Goal: Information Seeking & Learning: Learn about a topic

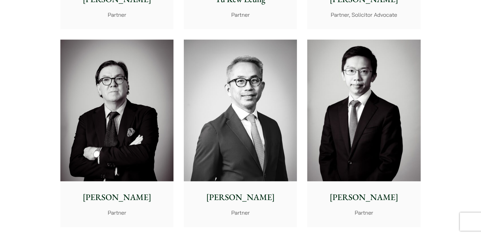
scroll to position [721, 0]
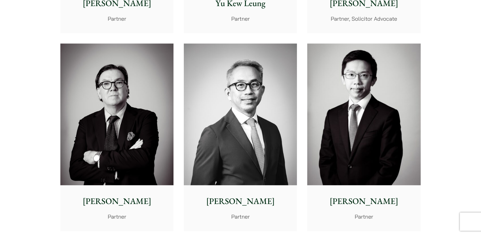
click at [331, 110] on img at bounding box center [363, 114] width 113 height 142
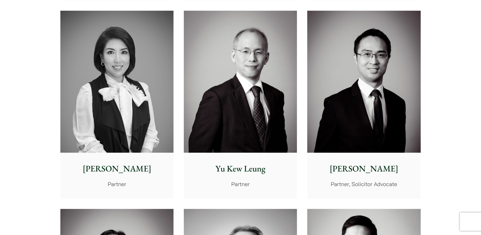
scroll to position [559, 0]
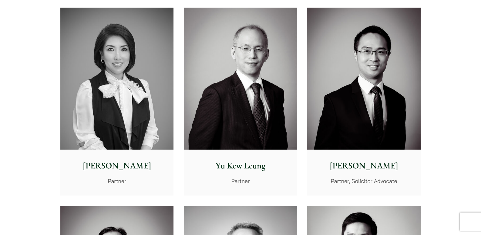
click at [265, 121] on img at bounding box center [240, 79] width 113 height 142
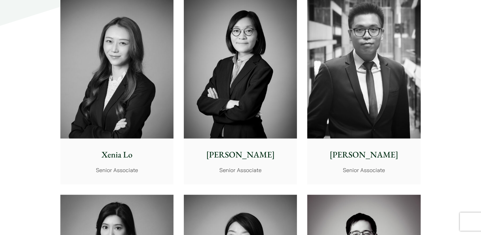
scroll to position [1606, 0]
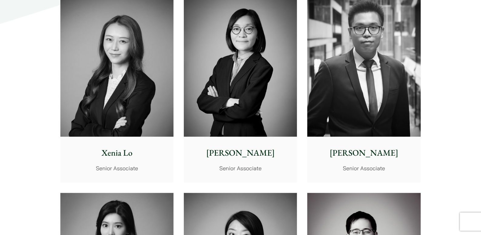
click at [82, 151] on p "Xenia Lo" at bounding box center [116, 152] width 103 height 13
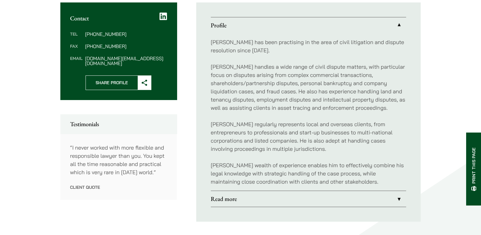
scroll to position [242, 0]
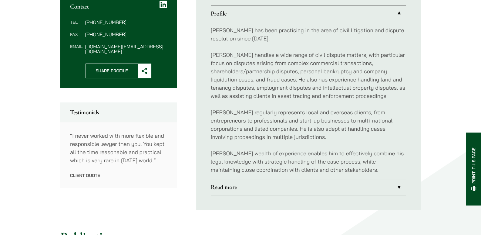
click at [238, 187] on link "Read more" at bounding box center [308, 187] width 195 height 16
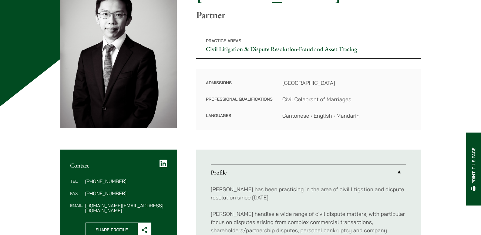
scroll to position [71, 0]
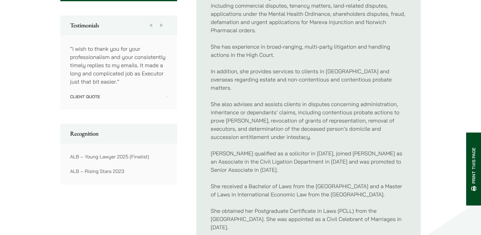
scroll to position [323, 0]
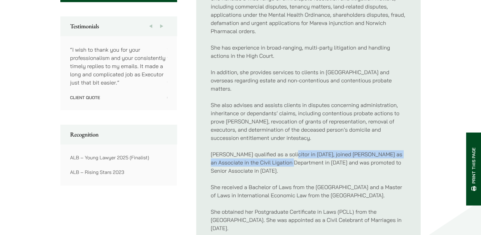
drag, startPoint x: 285, startPoint y: 146, endPoint x: 285, endPoint y: 154, distance: 8.2
click at [286, 154] on p "Xenia qualified as a solicitor in 2014, joined Haldanes as an Associate in the …" at bounding box center [308, 162] width 195 height 25
click at [285, 154] on p "Xenia qualified as a solicitor in 2014, joined Haldanes as an Associate in the …" at bounding box center [308, 162] width 195 height 25
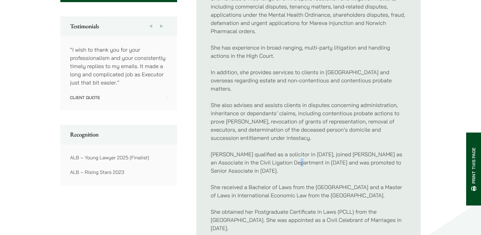
click at [290, 153] on p "Xenia qualified as a solicitor in 2014, joined Haldanes as an Associate in the …" at bounding box center [308, 162] width 195 height 25
click at [292, 154] on p "Xenia qualified as a solicitor in 2014, joined Haldanes as an Associate in the …" at bounding box center [308, 162] width 195 height 25
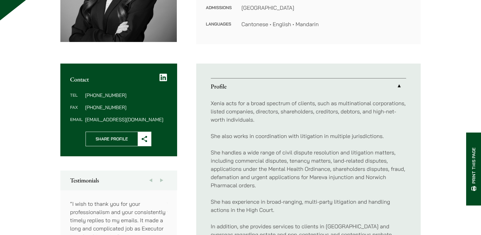
scroll to position [162, 0]
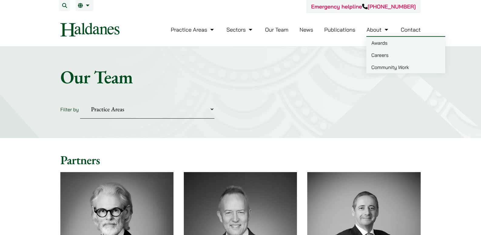
click at [379, 28] on link "About" at bounding box center [377, 29] width 23 height 7
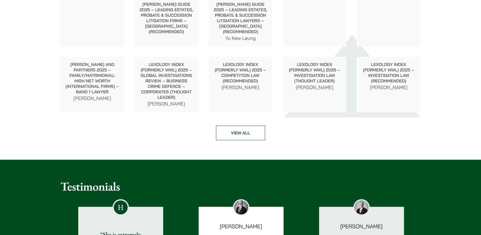
scroll to position [849, 0]
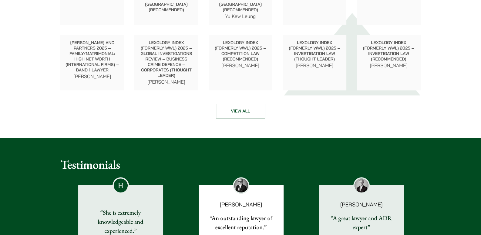
click at [244, 117] on link "View all" at bounding box center [240, 110] width 49 height 15
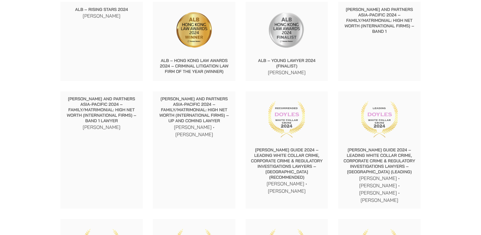
scroll to position [984, 0]
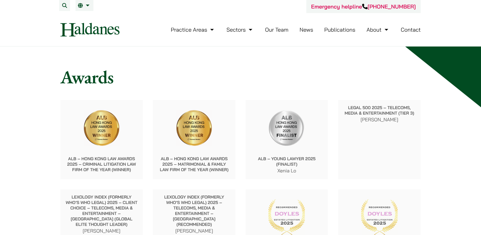
click at [286, 32] on link "Our Team" at bounding box center [276, 29] width 23 height 7
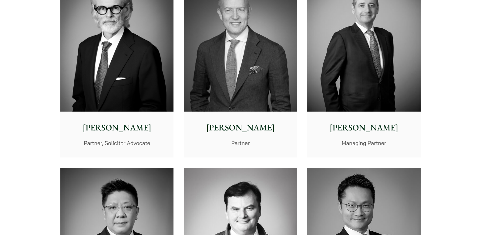
scroll to position [364, 0]
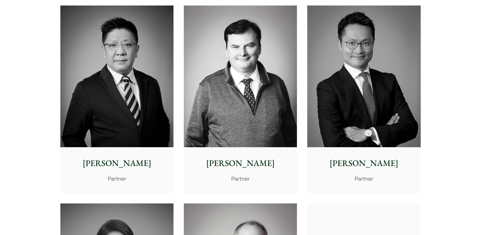
click at [111, 123] on img at bounding box center [116, 76] width 113 height 142
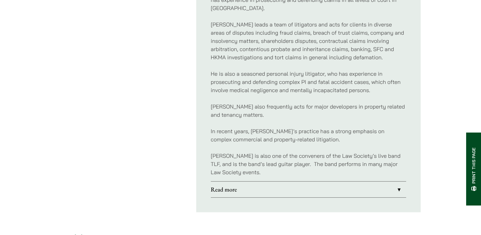
scroll to position [364, 0]
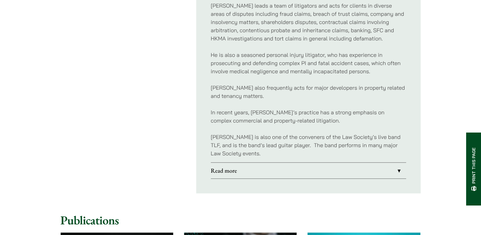
click at [250, 162] on link "Read more" at bounding box center [308, 170] width 195 height 16
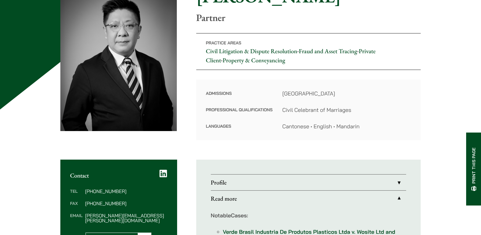
click at [244, 175] on link "Profile" at bounding box center [308, 182] width 195 height 16
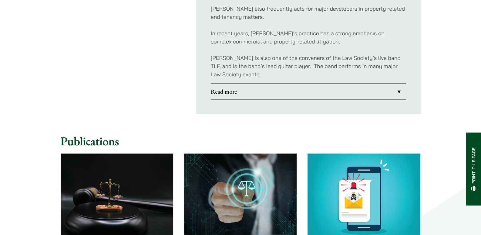
scroll to position [445, 0]
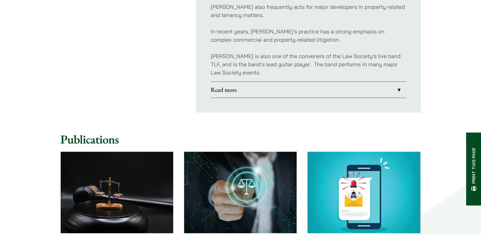
click at [248, 84] on link "Read more" at bounding box center [308, 90] width 195 height 16
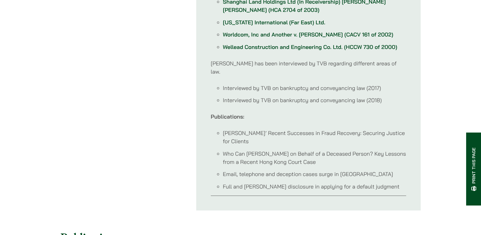
scroll to position [647, 0]
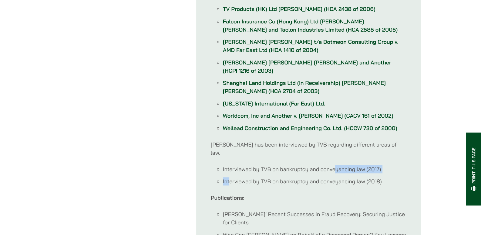
drag, startPoint x: 229, startPoint y: 154, endPoint x: 335, endPoint y: 145, distance: 106.5
click at [335, 165] on ul "Interviewed by TVB on bankruptcy and conveyancing law (2017) Interviewed by TVB…" at bounding box center [308, 175] width 195 height 21
click at [333, 165] on ul "Interviewed by TVB on bankruptcy and conveyancing law (2017) Interviewed by TVB…" at bounding box center [308, 175] width 195 height 21
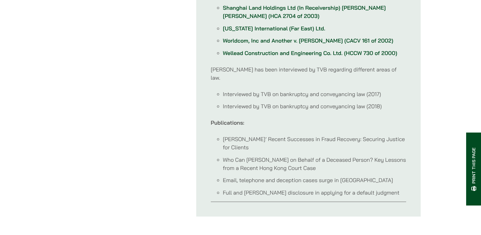
scroll to position [728, 0]
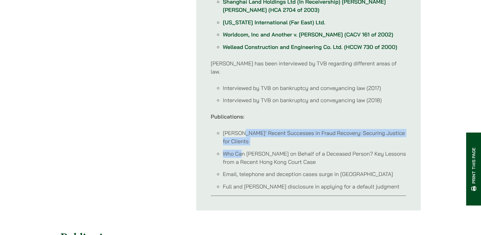
drag, startPoint x: 243, startPoint y: 110, endPoint x: 243, endPoint y: 130, distance: 19.4
click at [242, 129] on ul "Haldanes’ Recent Successes in Fraud Recovery: Securing Justice for Clients Who …" at bounding box center [308, 160] width 195 height 62
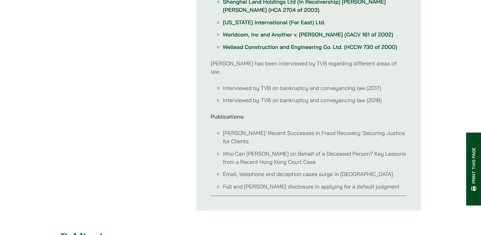
click at [248, 149] on li "Who Can Sue on Behalf of a Deceased Person? Key Lessons from a Recent Hong Kong…" at bounding box center [314, 157] width 183 height 16
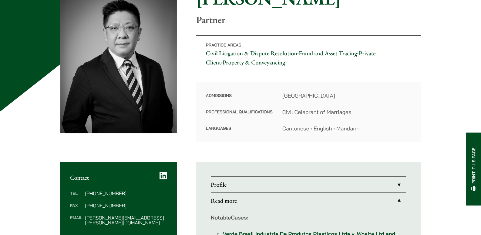
scroll to position [0, 0]
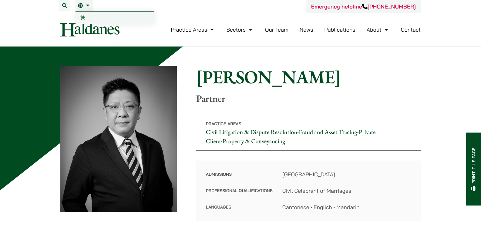
click at [86, 29] on img at bounding box center [89, 30] width 59 height 14
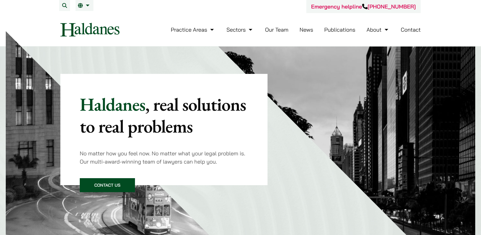
click at [285, 32] on link "Our Team" at bounding box center [276, 29] width 23 height 7
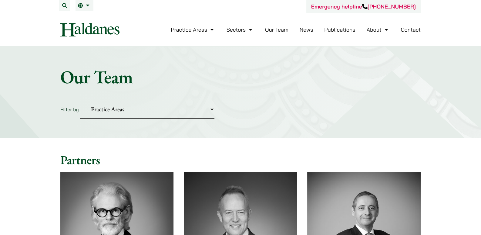
click at [105, 34] on img at bounding box center [89, 30] width 59 height 14
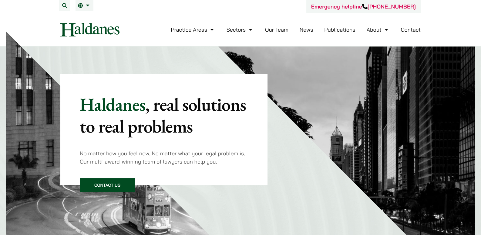
click at [194, 29] on link "Practice Areas" at bounding box center [193, 29] width 45 height 7
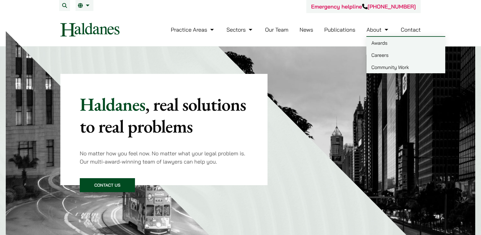
click at [371, 29] on link "About" at bounding box center [377, 29] width 23 height 7
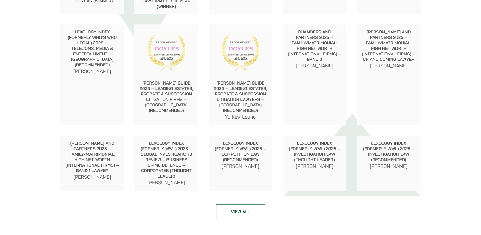
scroll to position [768, 0]
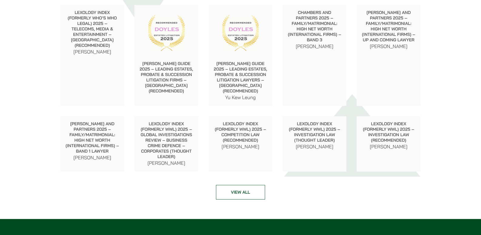
click at [229, 188] on link "View all" at bounding box center [240, 191] width 49 height 15
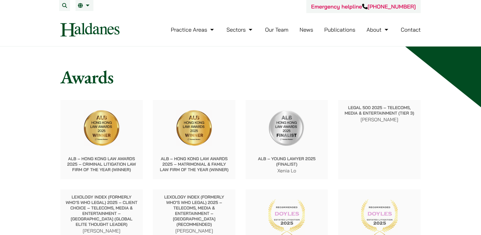
click at [404, 30] on link "Contact" at bounding box center [411, 29] width 20 height 7
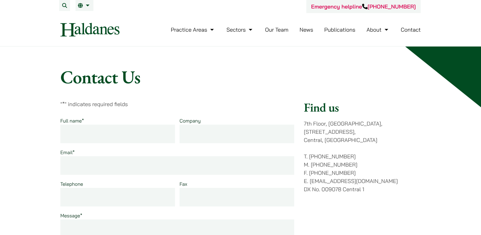
click at [109, 27] on img at bounding box center [89, 30] width 59 height 14
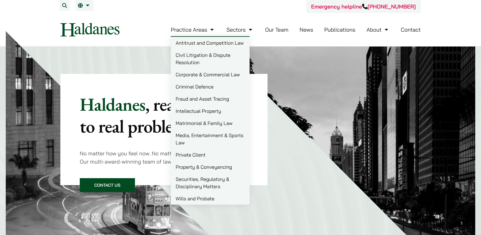
click at [90, 32] on img at bounding box center [89, 30] width 59 height 14
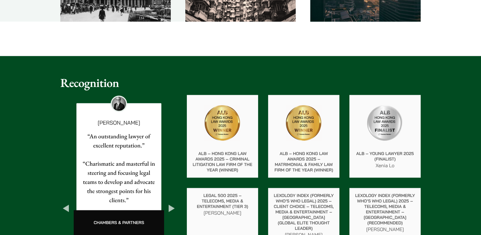
scroll to position [1011, 0]
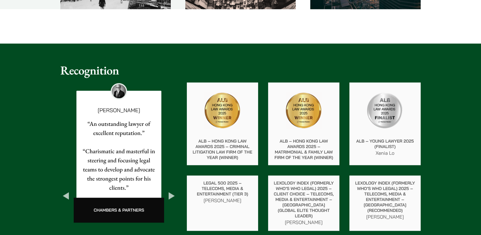
click at [174, 190] on button "Next" at bounding box center [171, 195] width 11 height 11
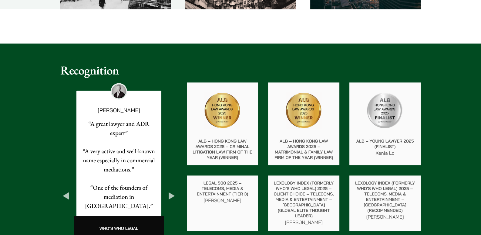
click at [174, 190] on button "Next" at bounding box center [171, 195] width 11 height 11
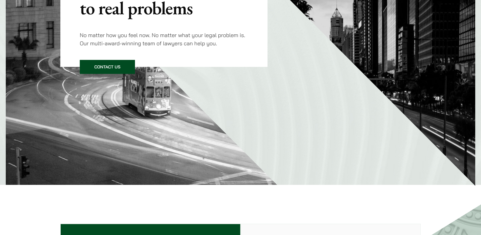
scroll to position [0, 0]
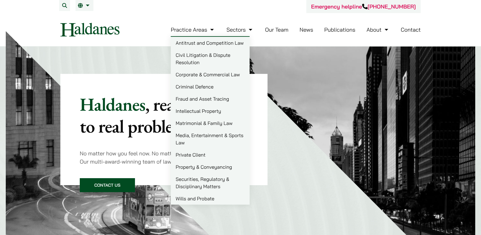
click at [194, 31] on link "Practice Areas" at bounding box center [193, 29] width 45 height 7
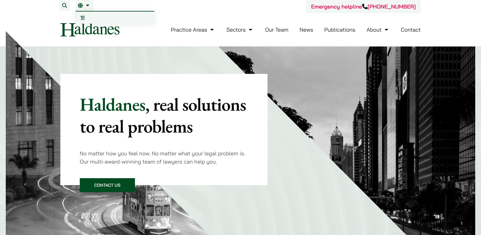
click at [79, 5] on link "EN" at bounding box center [84, 5] width 13 height 5
click at [84, 15] on span "繁" at bounding box center [82, 18] width 5 height 6
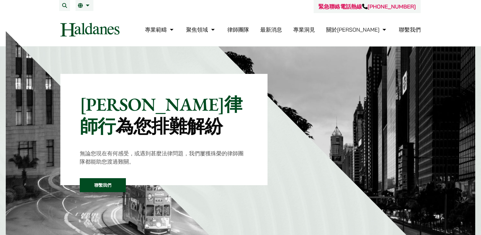
drag, startPoint x: 0, startPoint y: 0, endPoint x: 277, endPoint y: 29, distance: 278.3
click at [249, 29] on link "律師團隊" at bounding box center [238, 29] width 22 height 7
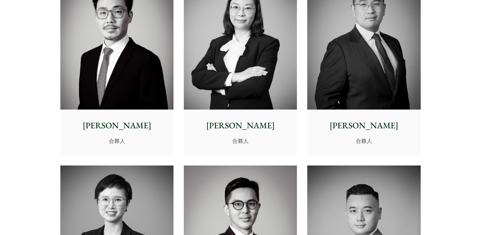
scroll to position [971, 0]
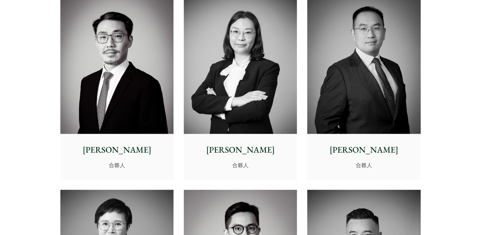
click at [366, 144] on p "[PERSON_NAME]" at bounding box center [363, 149] width 103 height 13
click at [138, 124] on img at bounding box center [116, 63] width 113 height 142
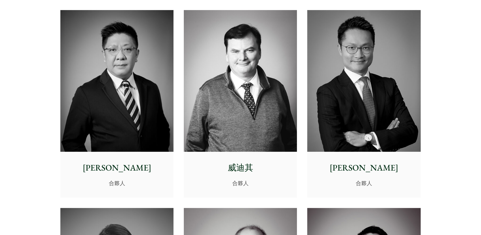
scroll to position [0, 0]
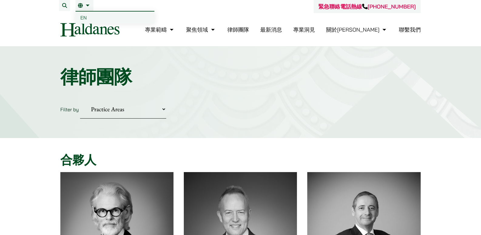
click at [86, 12] on link "EN" at bounding box center [115, 18] width 79 height 12
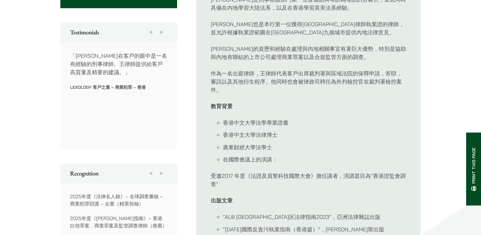
scroll to position [323, 0]
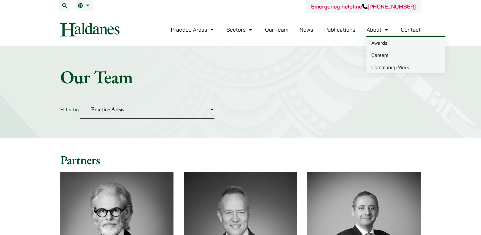
click at [377, 32] on link "About" at bounding box center [377, 29] width 23 height 7
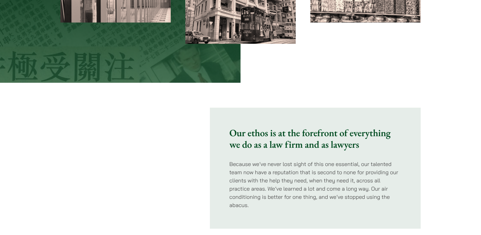
scroll to position [284, 0]
